Goal: Complete application form

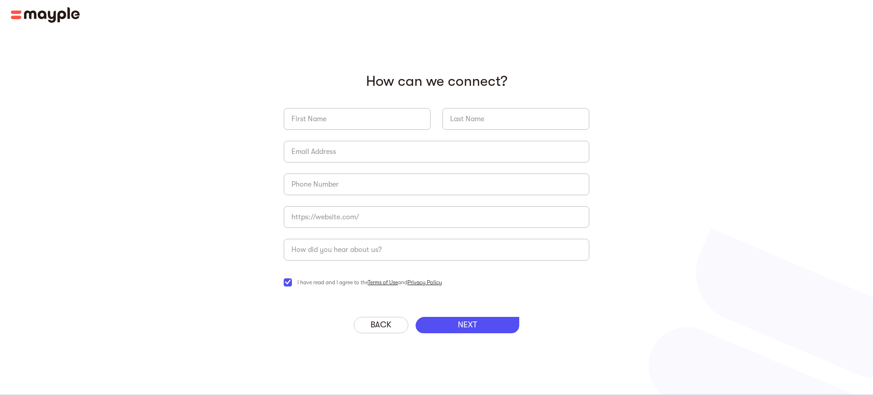
click at [373, 283] on link "Terms of Use" at bounding box center [383, 283] width 30 height 6
click at [436, 81] on p "‍ How can we connect?" at bounding box center [436, 81] width 305 height 17
